Goal: Find specific page/section: Find specific page/section

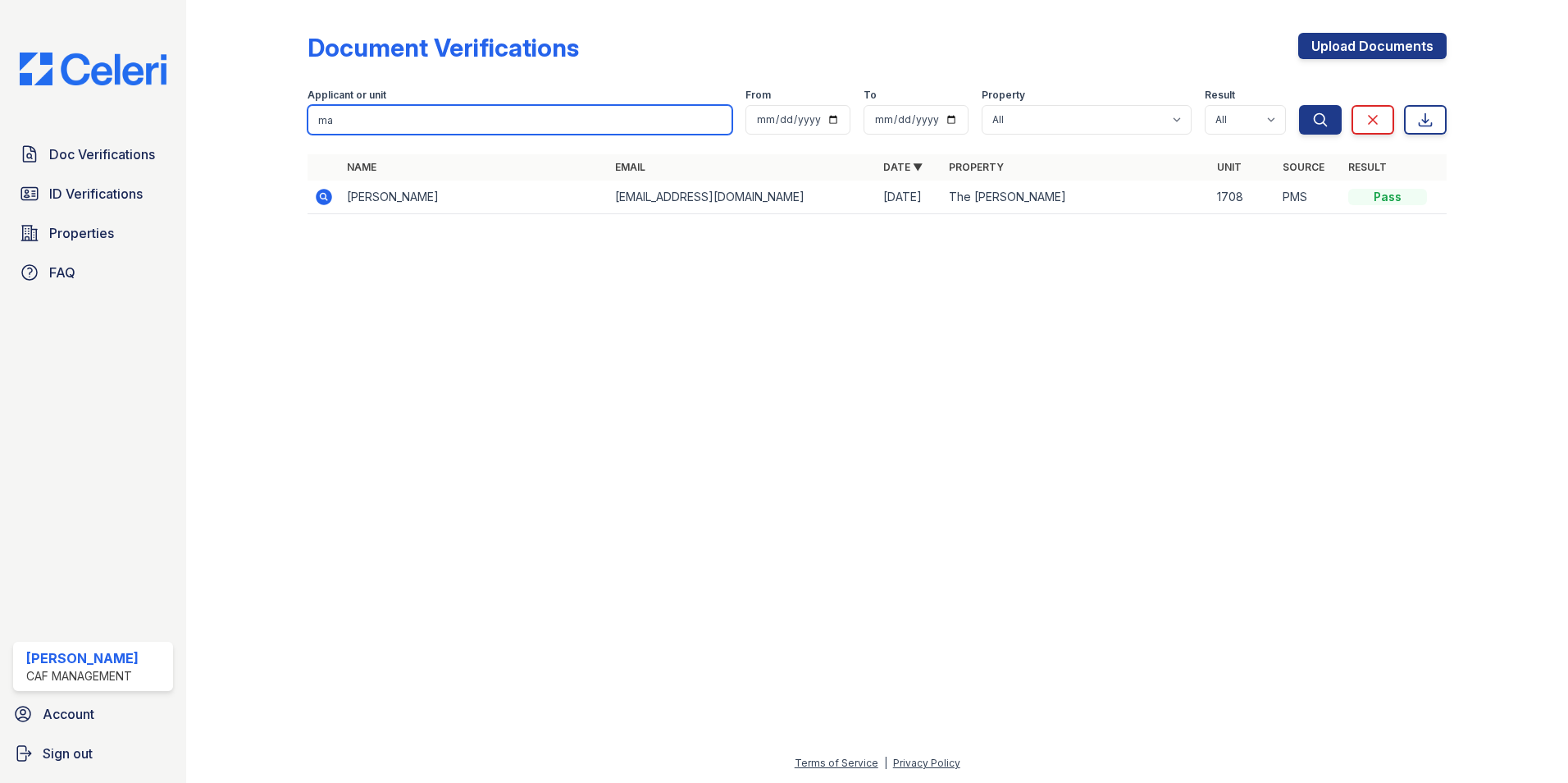
type input "m"
type input "cook"
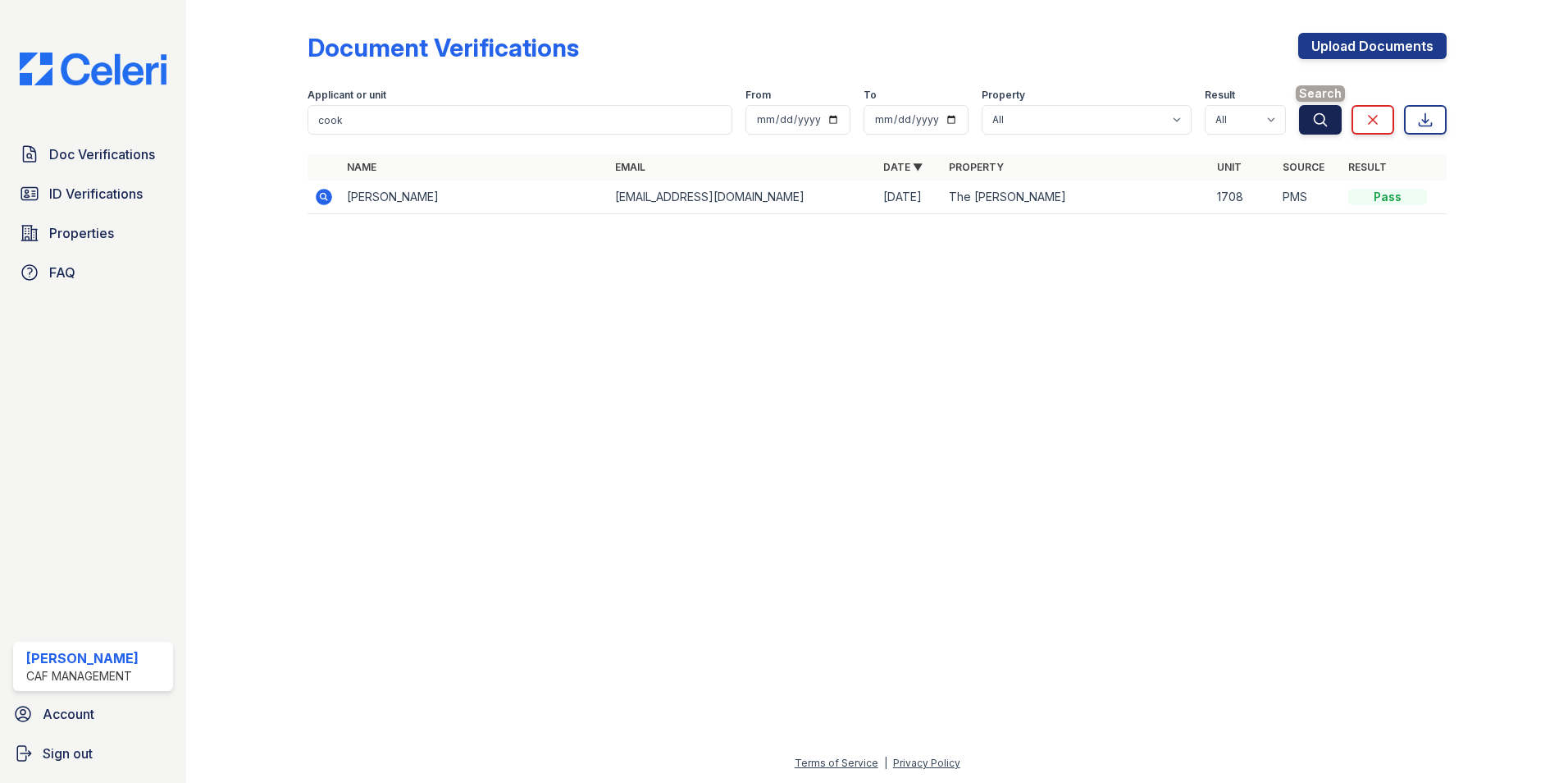
click at [1322, 122] on icon "submit" at bounding box center [1319, 119] width 16 height 16
click at [326, 202] on icon at bounding box center [323, 196] width 16 height 16
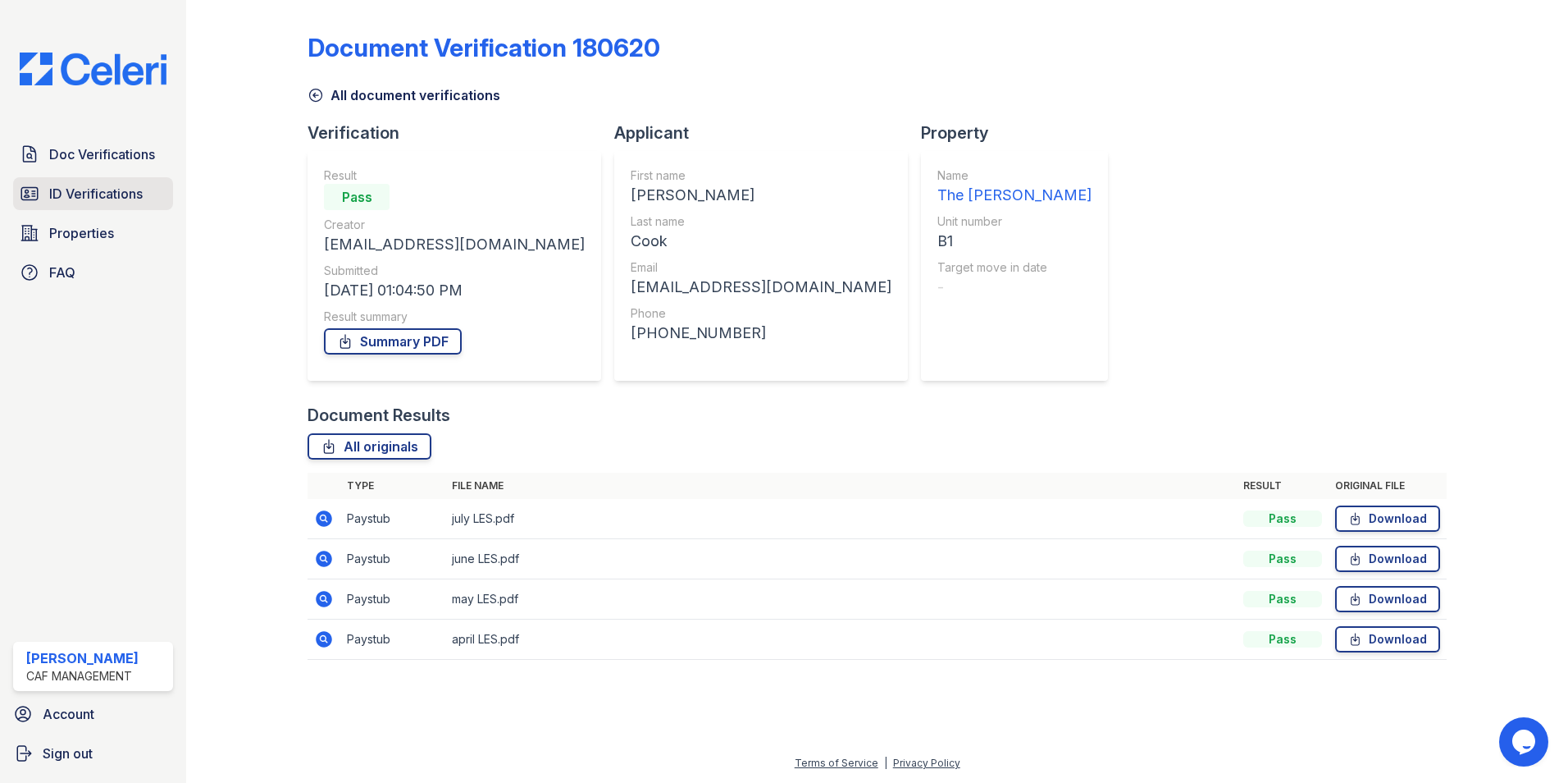
click at [92, 194] on span "ID Verifications" at bounding box center [95, 193] width 93 height 20
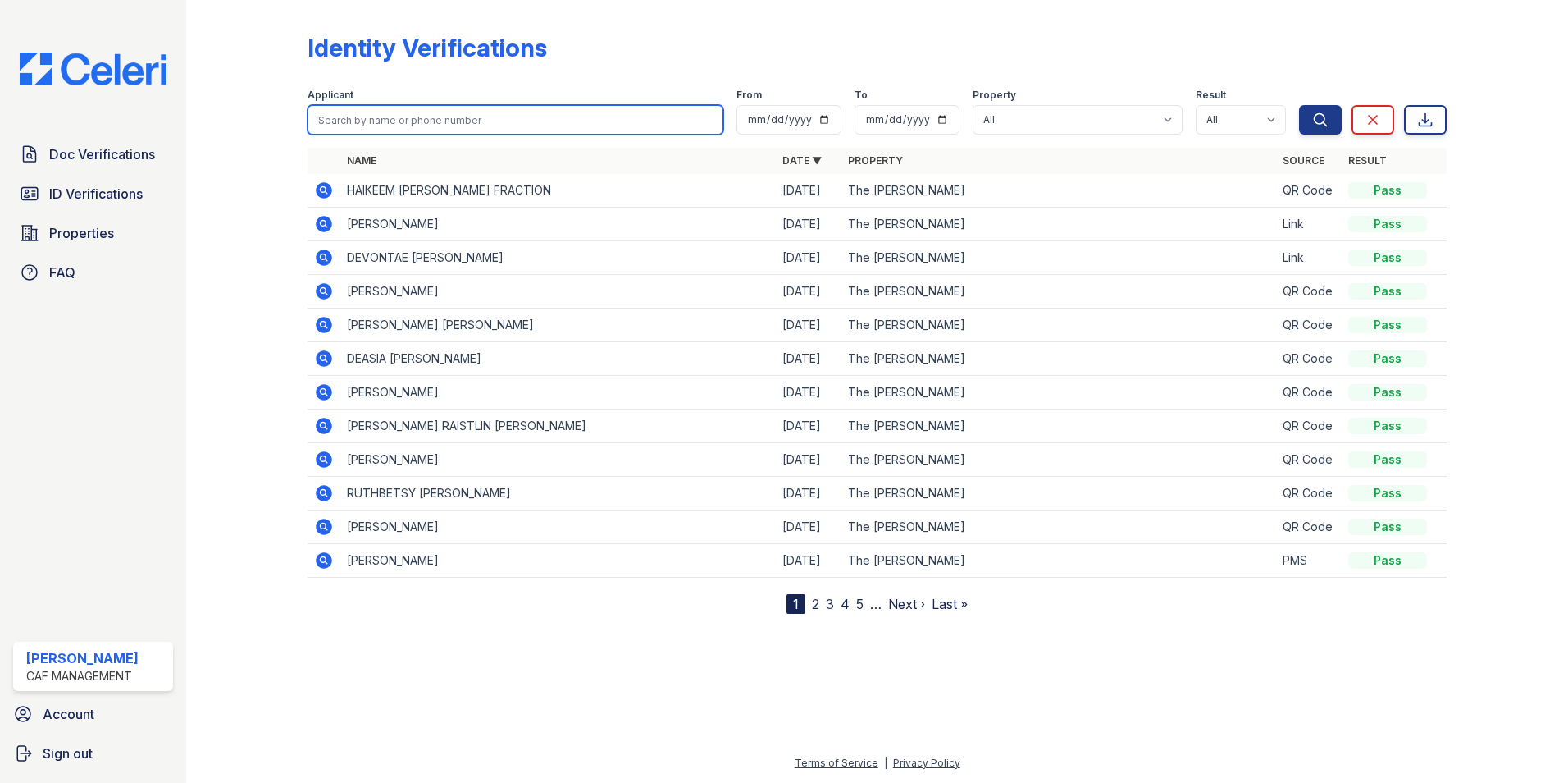
click at [326, 123] on input "search" at bounding box center [515, 119] width 415 height 29
type input "cook"
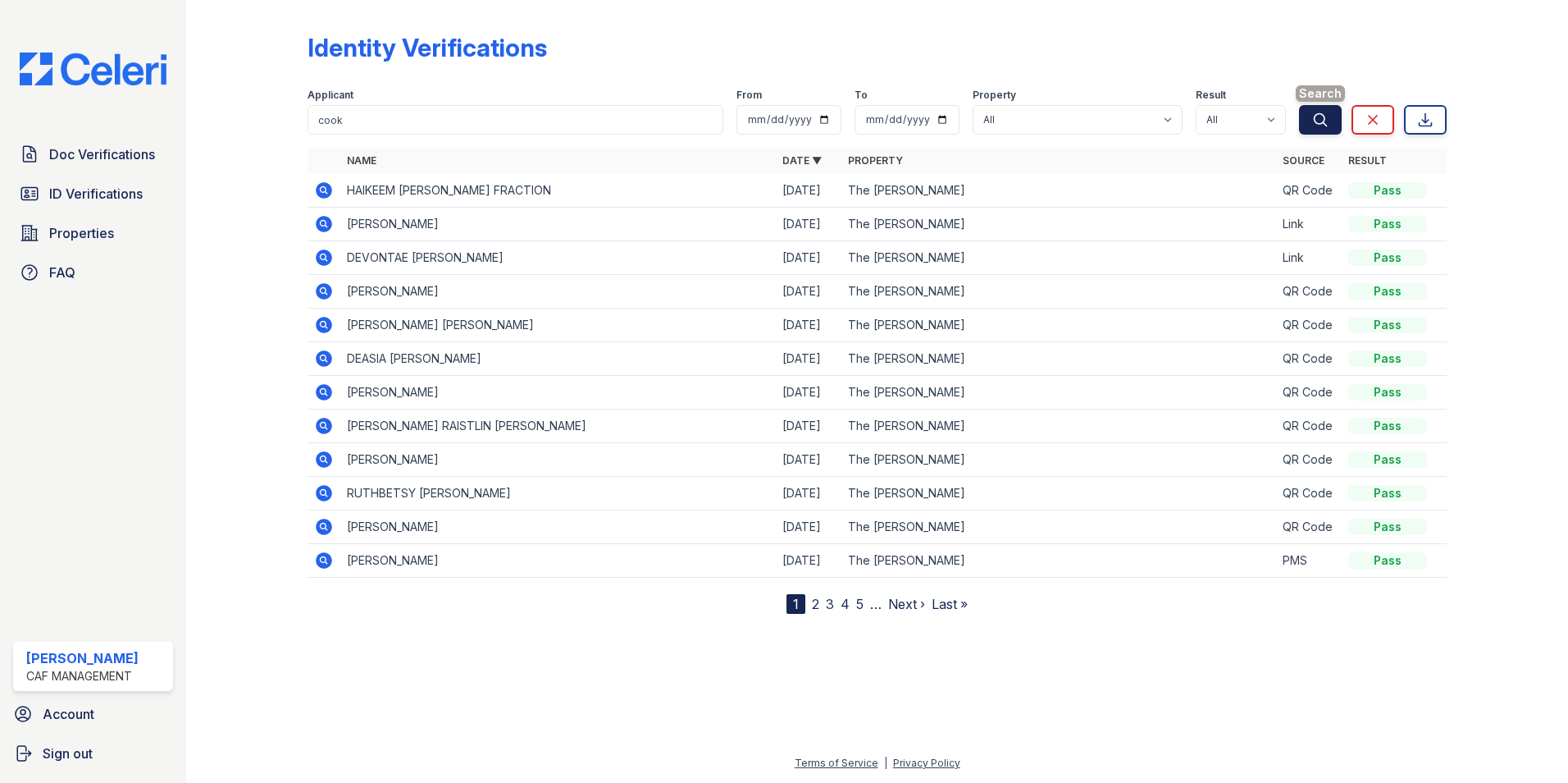
click at [1311, 121] on button "Search" at bounding box center [1319, 119] width 42 height 29
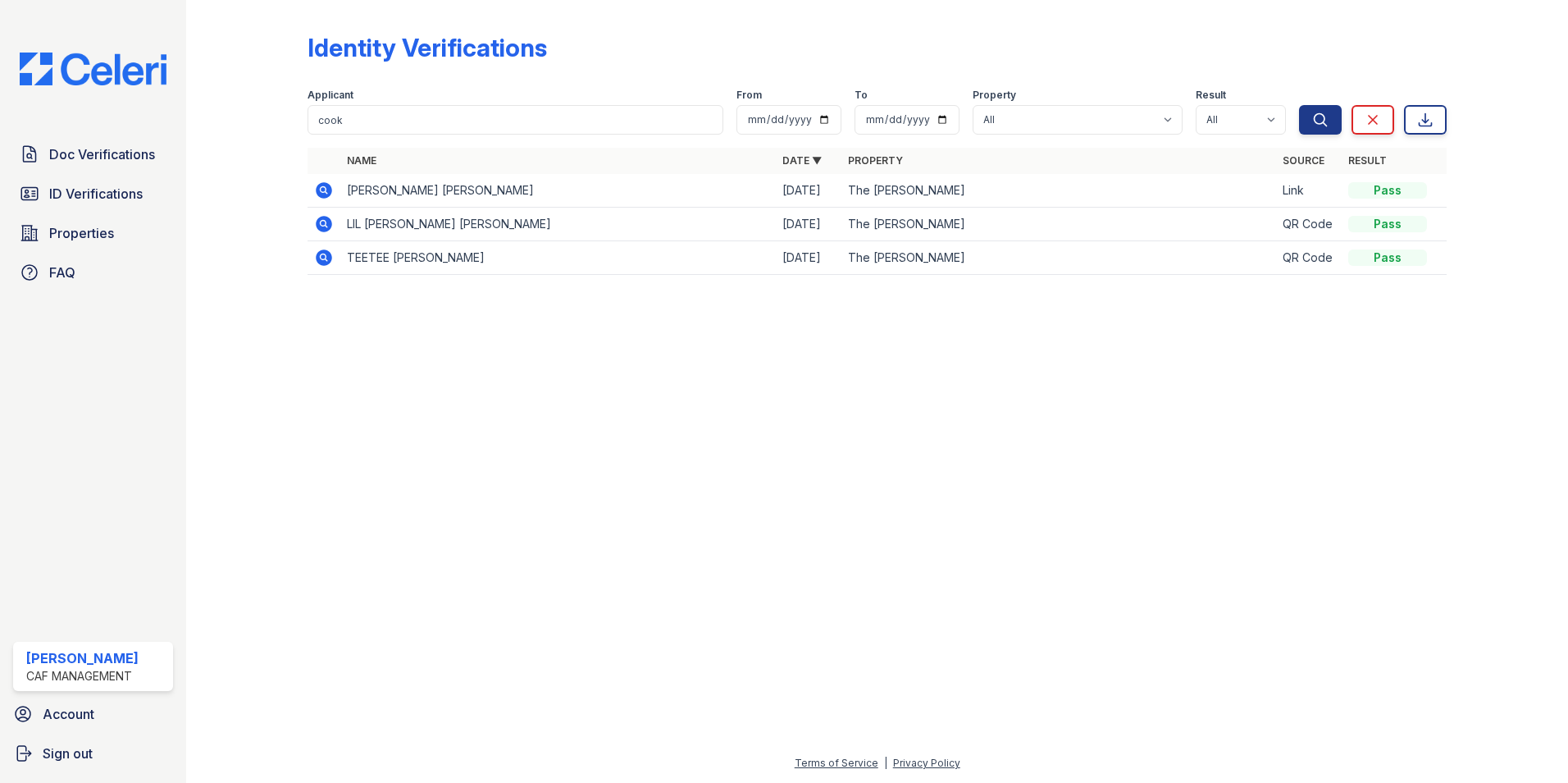
click at [325, 190] on icon at bounding box center [322, 189] width 4 height 4
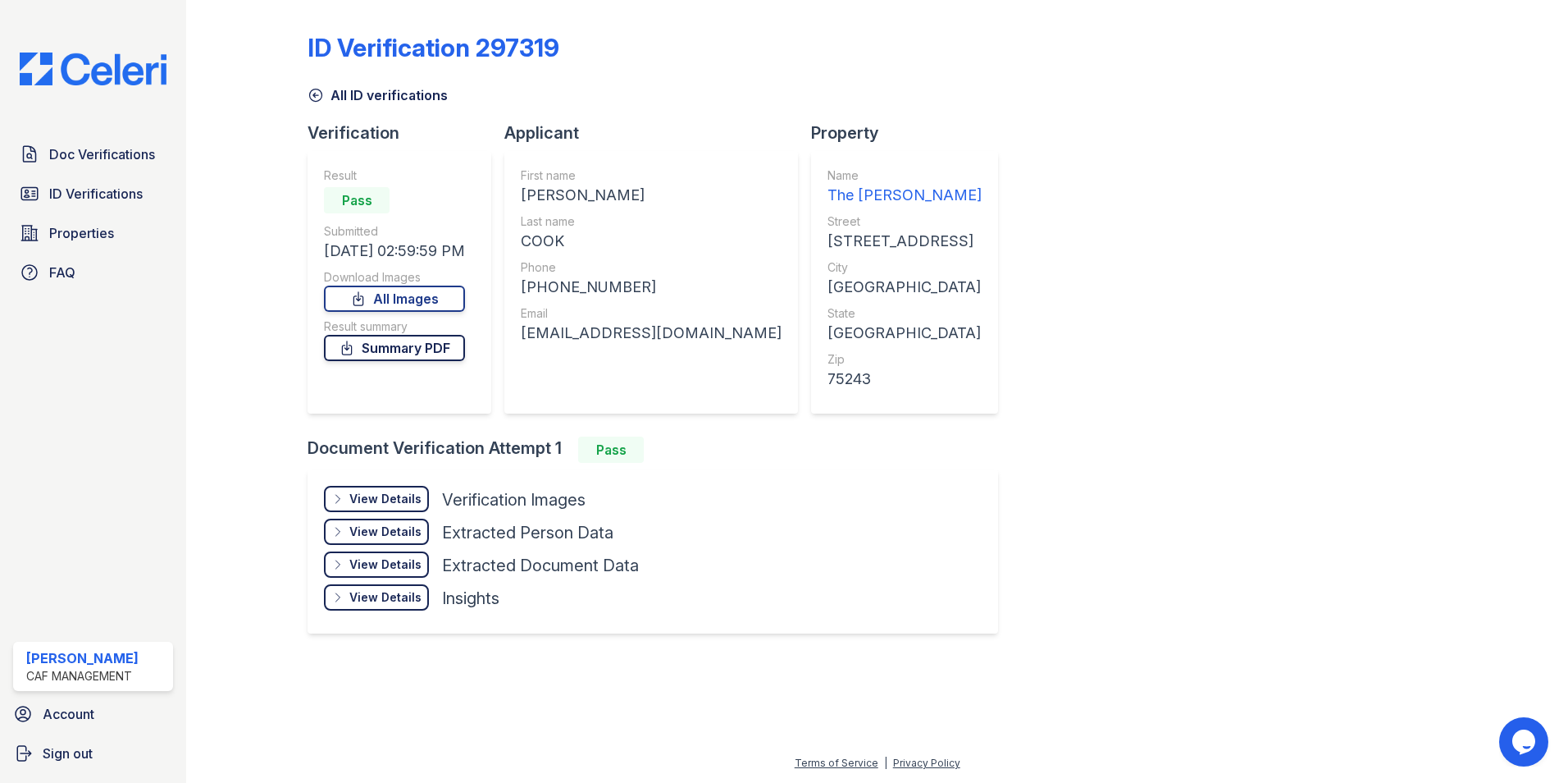
click at [396, 351] on link "Summary PDF" at bounding box center [395, 348] width 141 height 26
